Goal: Task Accomplishment & Management: Complete application form

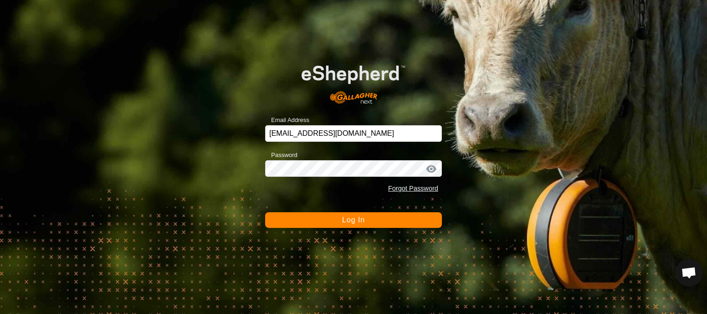
click at [351, 224] on button "Log In" at bounding box center [353, 220] width 177 height 16
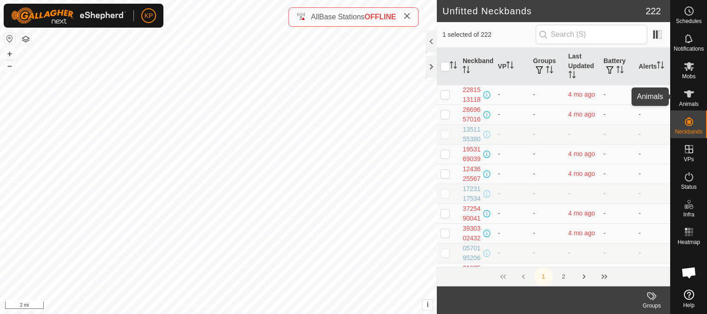
click at [687, 96] on icon at bounding box center [688, 93] width 11 height 11
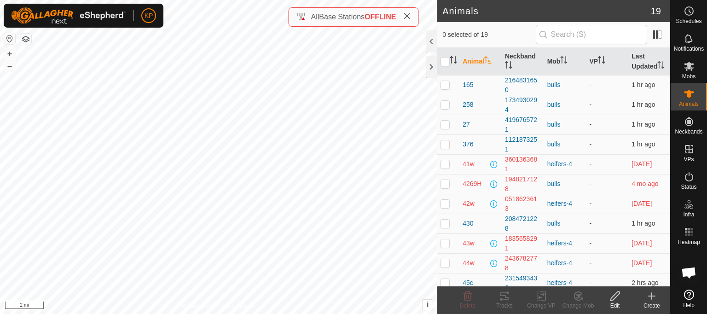
click at [653, 295] on icon at bounding box center [651, 295] width 11 height 11
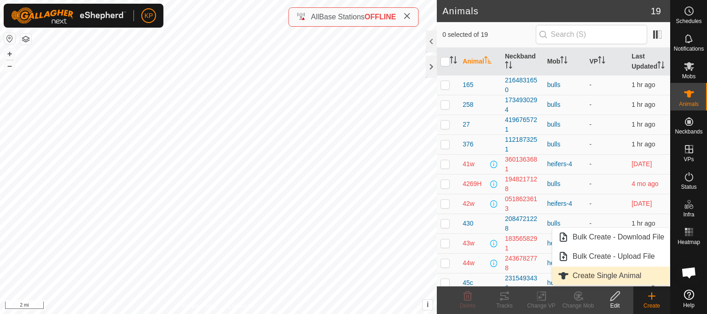
click at [608, 272] on link "Create Single Animal" at bounding box center [610, 275] width 117 height 18
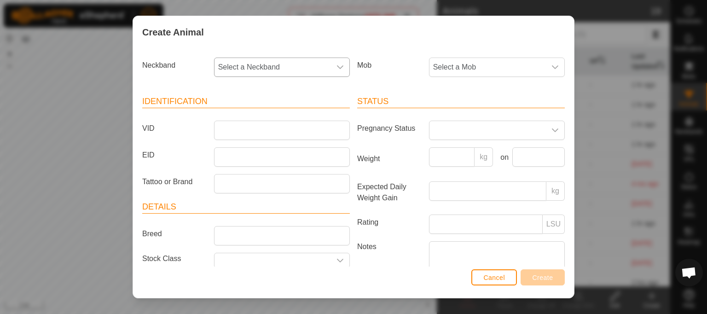
click at [337, 66] on icon "dropdown trigger" at bounding box center [340, 67] width 6 height 4
type input "0721"
click at [243, 116] on li "4165660721" at bounding box center [281, 114] width 133 height 18
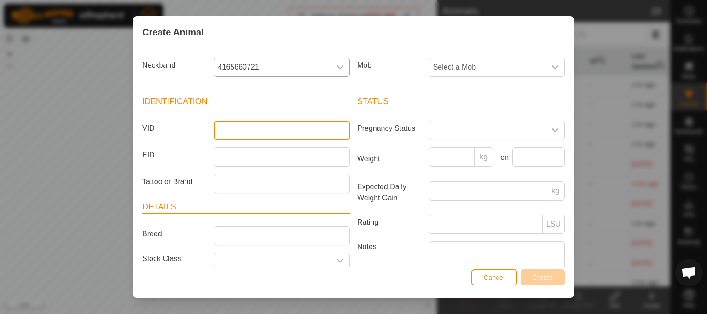
click at [232, 127] on input "VID" at bounding box center [282, 130] width 136 height 19
type input "512"
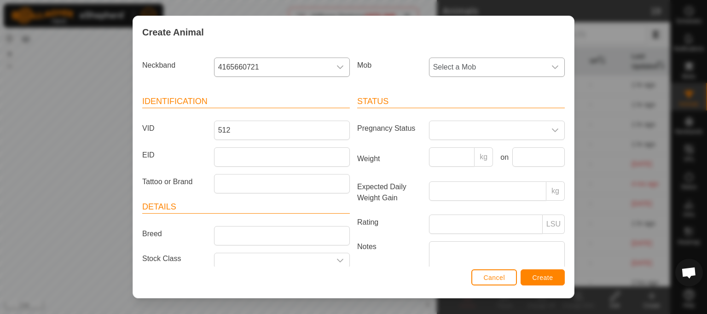
click at [551, 67] on icon "dropdown trigger" at bounding box center [554, 67] width 7 height 7
click at [440, 132] on li "bulls" at bounding box center [496, 134] width 133 height 18
click at [534, 280] on span "Create" at bounding box center [542, 277] width 21 height 7
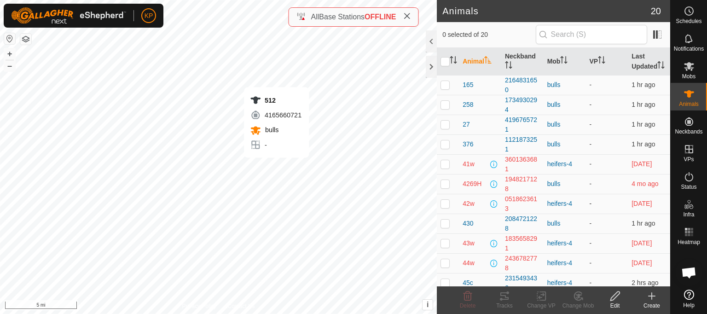
checkbox input "true"
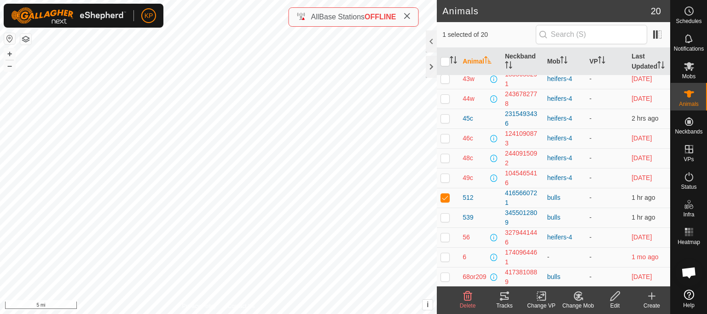
scroll to position [167, 0]
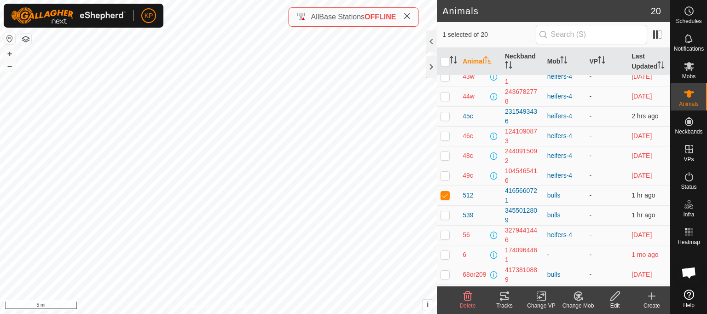
click at [505, 297] on icon at bounding box center [504, 295] width 8 height 7
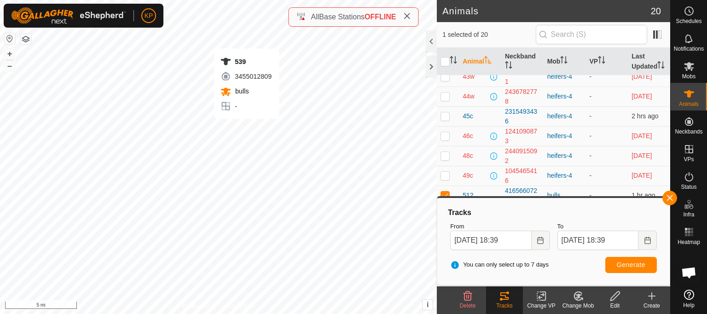
checkbox input "true"
checkbox input "false"
click at [618, 264] on span "Generate" at bounding box center [631, 264] width 29 height 7
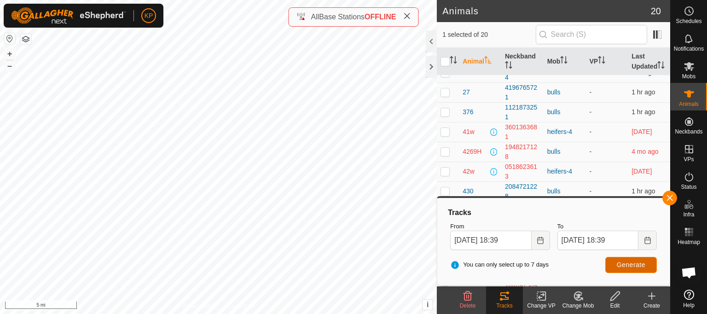
scroll to position [0, 0]
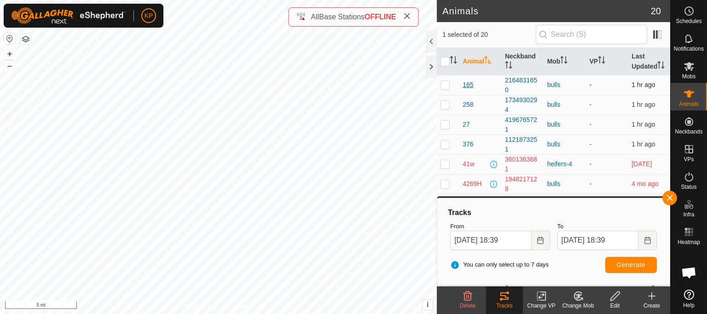
click at [467, 90] on span "165" at bounding box center [467, 85] width 11 height 10
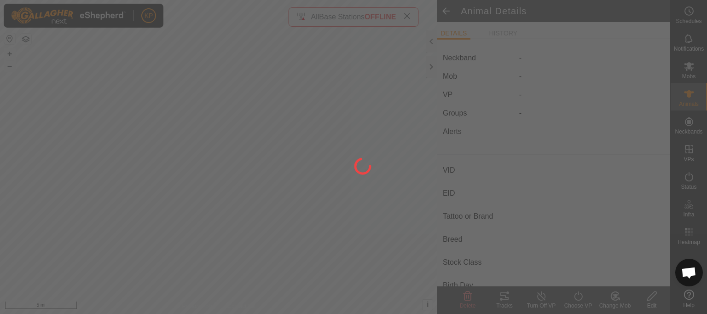
type input "165"
type input "-"
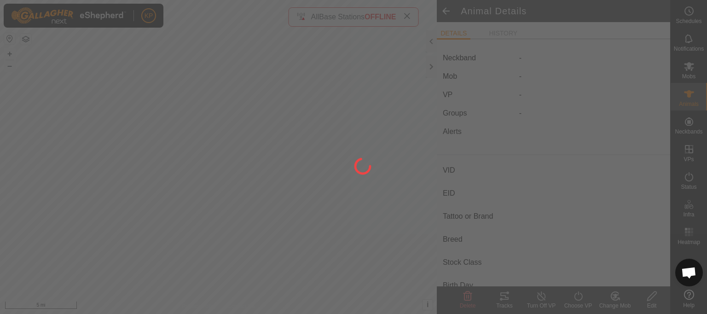
type input "0 kg"
type input "-"
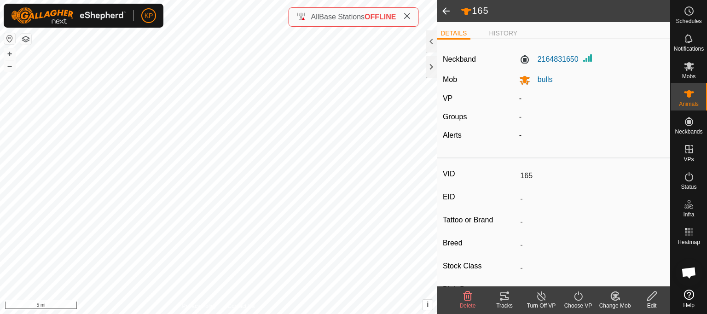
click at [650, 296] on icon at bounding box center [652, 295] width 12 height 11
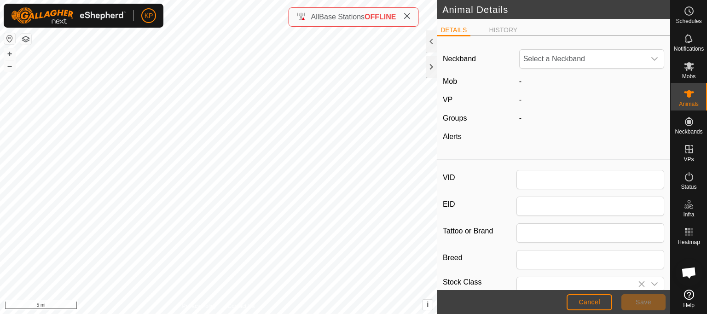
type input "165"
type input "0"
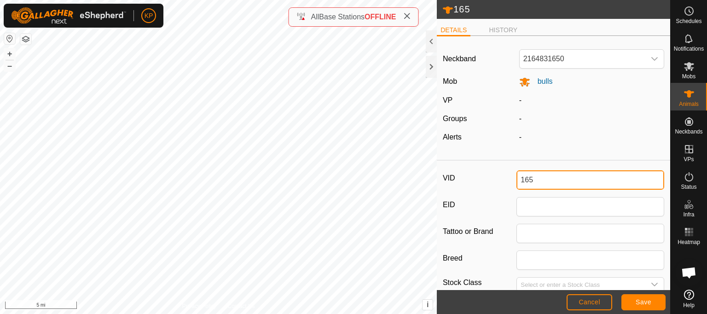
click at [544, 183] on input "165" at bounding box center [590, 179] width 148 height 19
type input "156"
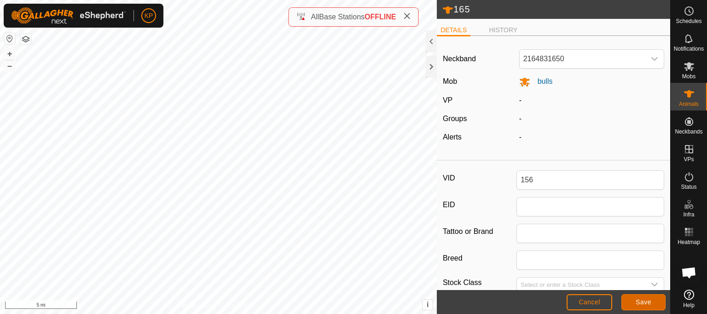
click at [640, 300] on span "Save" at bounding box center [643, 301] width 16 height 7
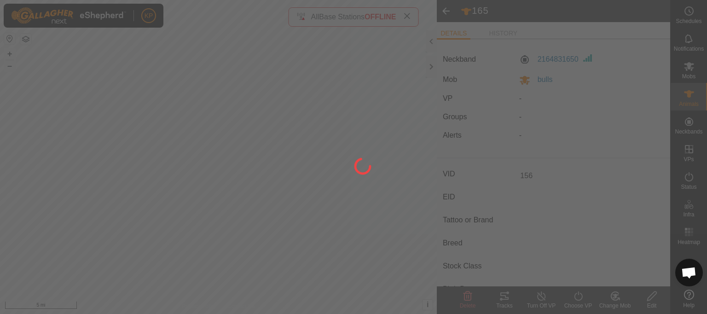
type input "-"
type input "0 kg"
type input "-"
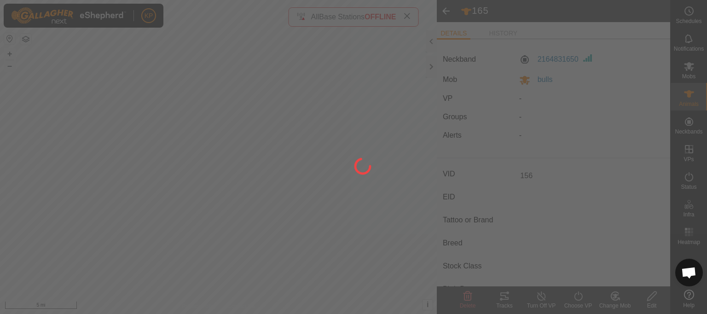
type input "-"
type input "165"
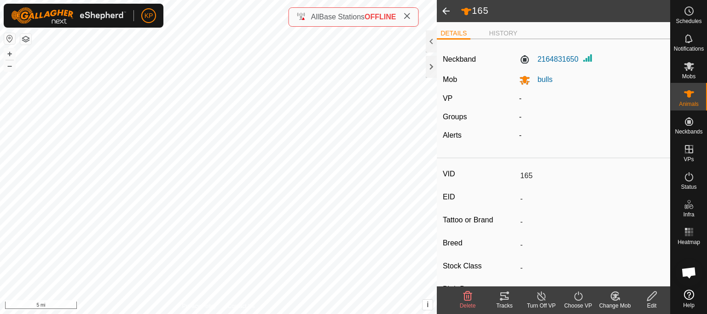
click at [445, 10] on span at bounding box center [446, 11] width 18 height 22
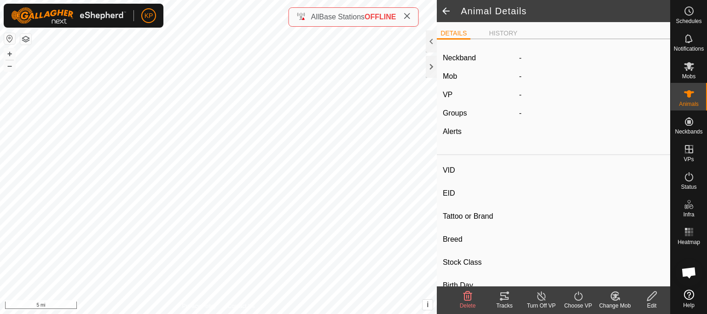
type input "156"
type input "-"
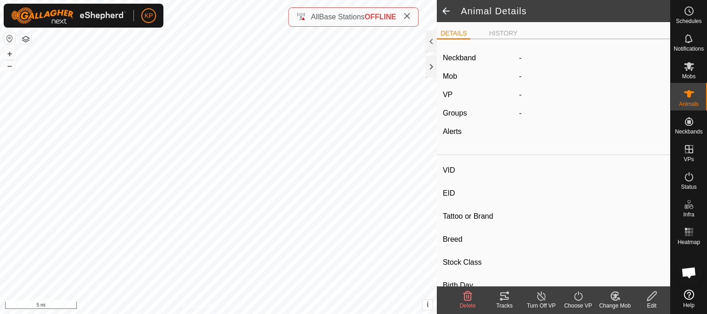
type input "0 kg"
type input "-"
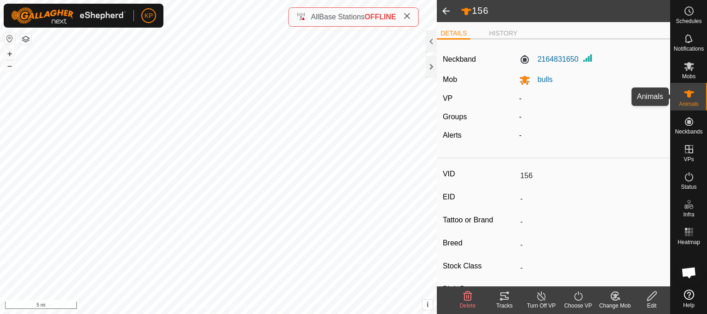
click at [690, 98] on icon at bounding box center [688, 93] width 11 height 11
